Goal: Find specific page/section: Find specific page/section

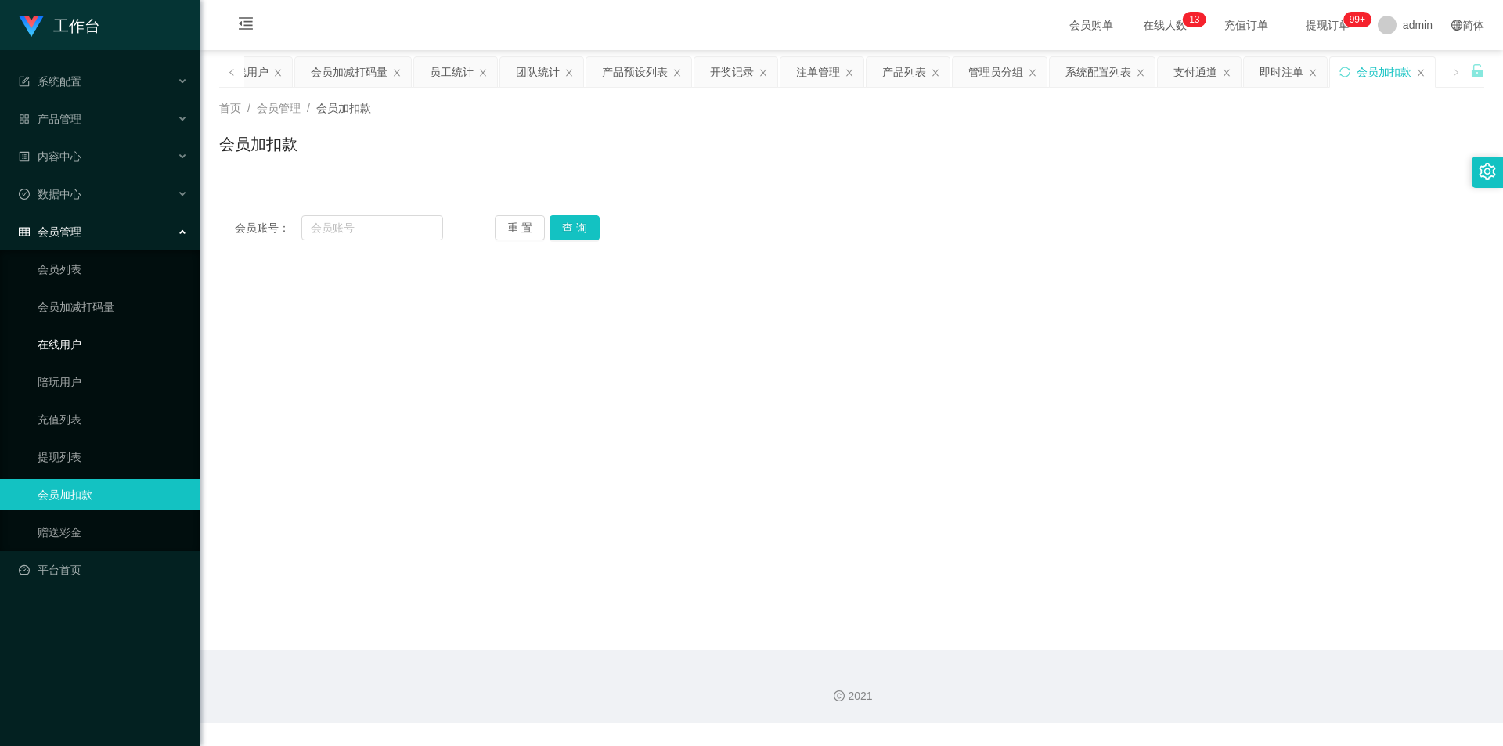
click at [64, 351] on link "在线用户" at bounding box center [113, 344] width 150 height 31
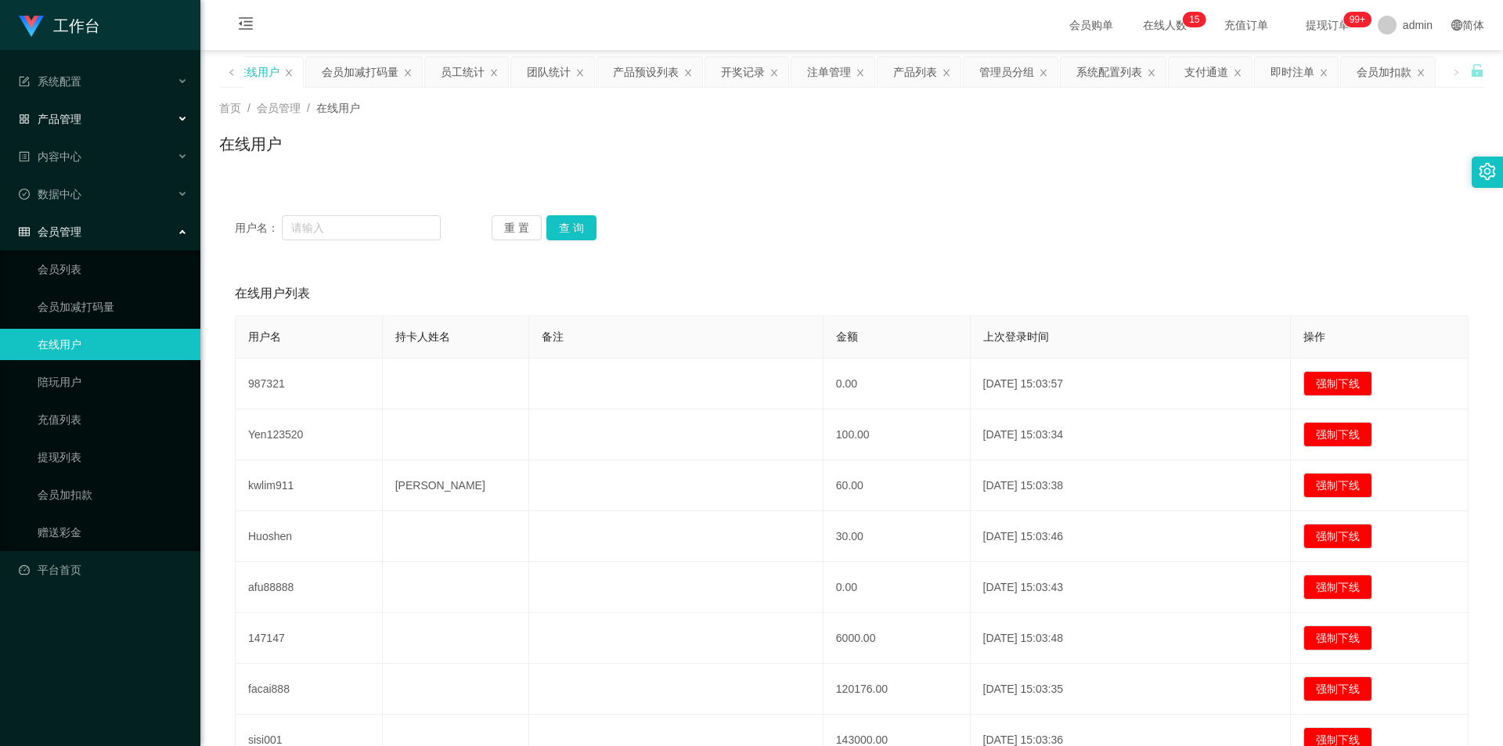
click at [97, 118] on div "产品管理" at bounding box center [100, 118] width 200 height 31
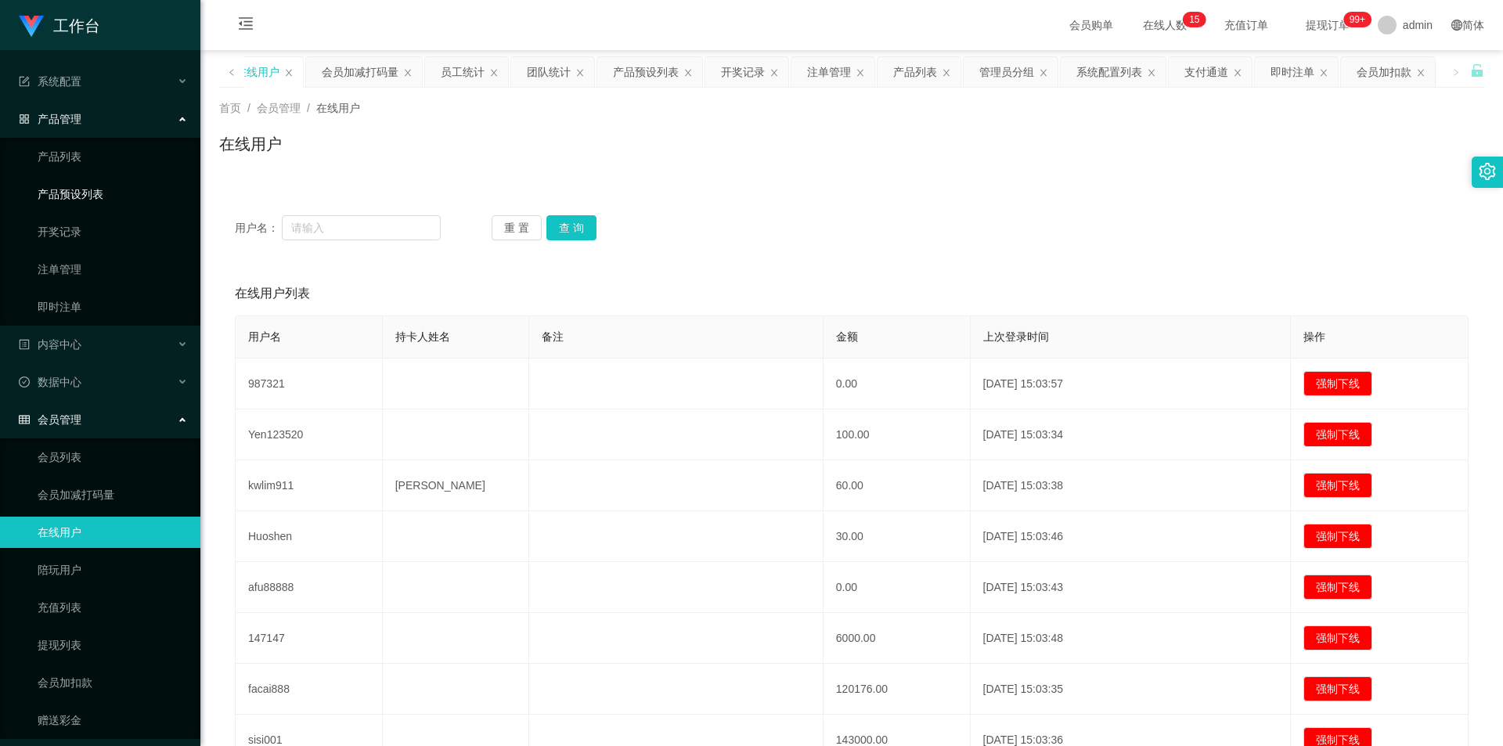
click at [81, 189] on link "产品预设列表" at bounding box center [113, 194] width 150 height 31
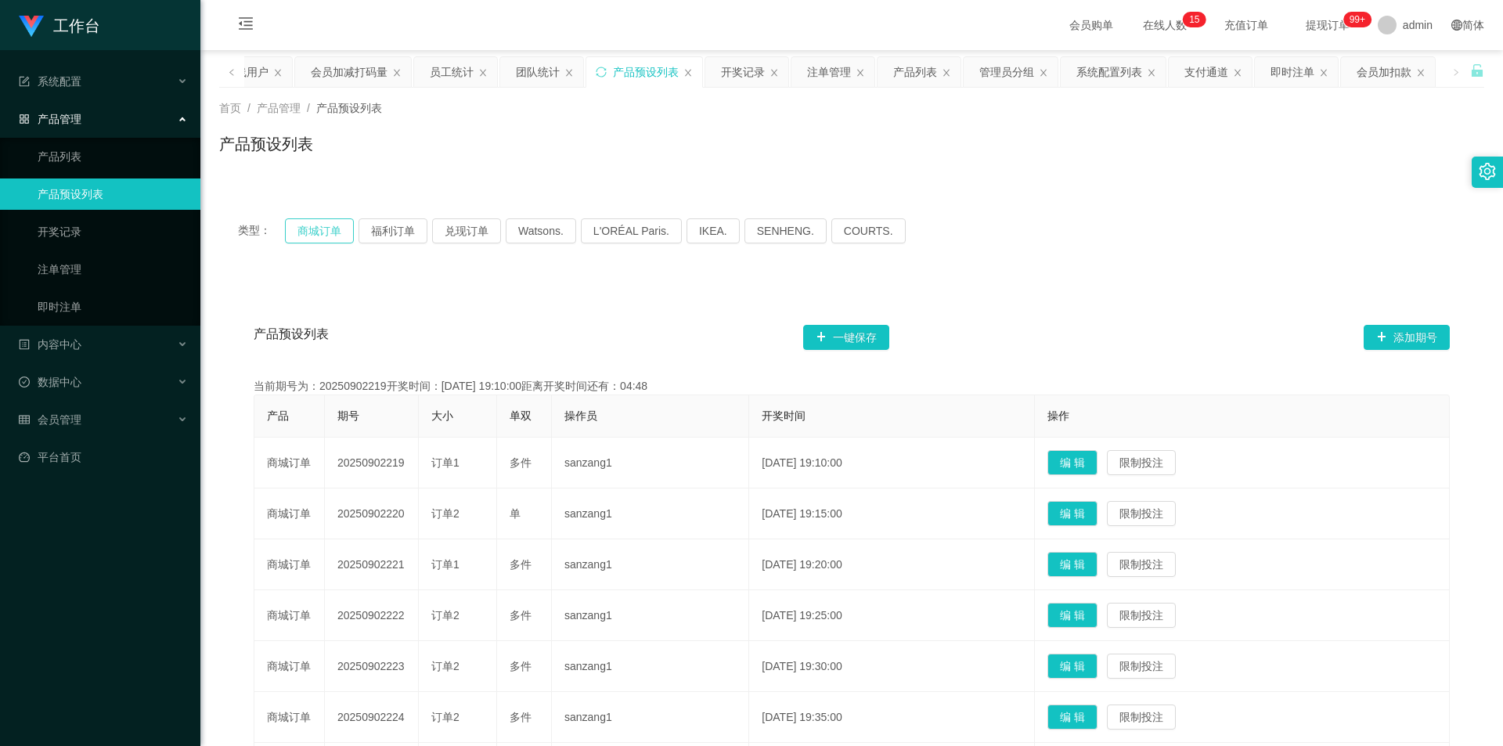
click at [327, 226] on button "商城订单" at bounding box center [319, 230] width 69 height 25
click at [326, 226] on button "商城订单" at bounding box center [319, 230] width 69 height 25
